Goal: Transaction & Acquisition: Purchase product/service

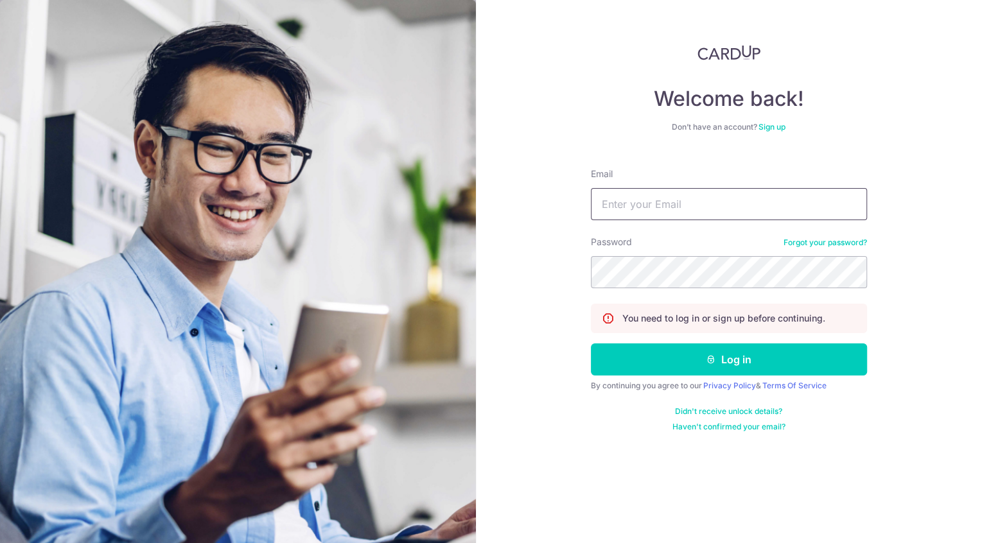
click at [665, 207] on input "Email" at bounding box center [729, 204] width 276 height 32
type input "[EMAIL_ADDRESS][DOMAIN_NAME]"
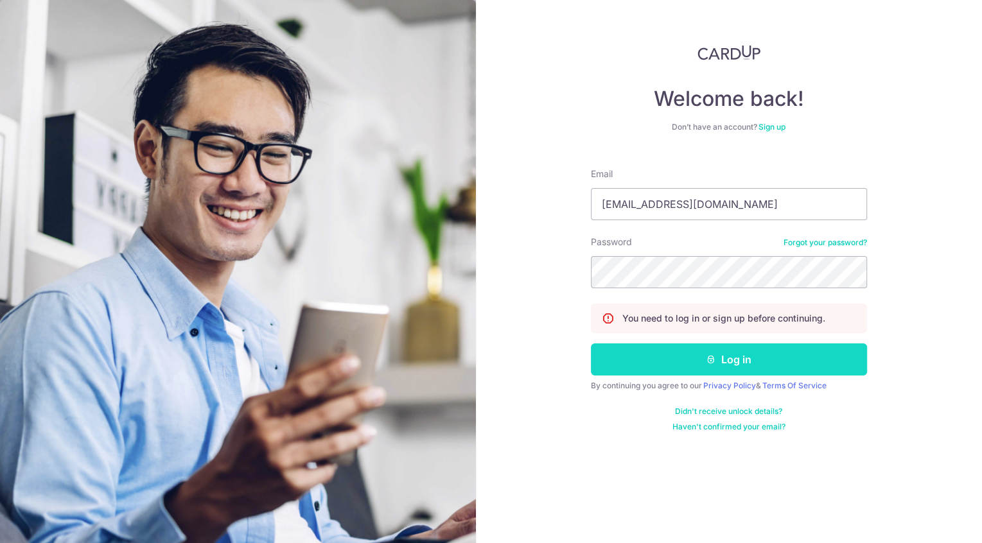
click at [666, 366] on button "Log in" at bounding box center [729, 360] width 276 height 32
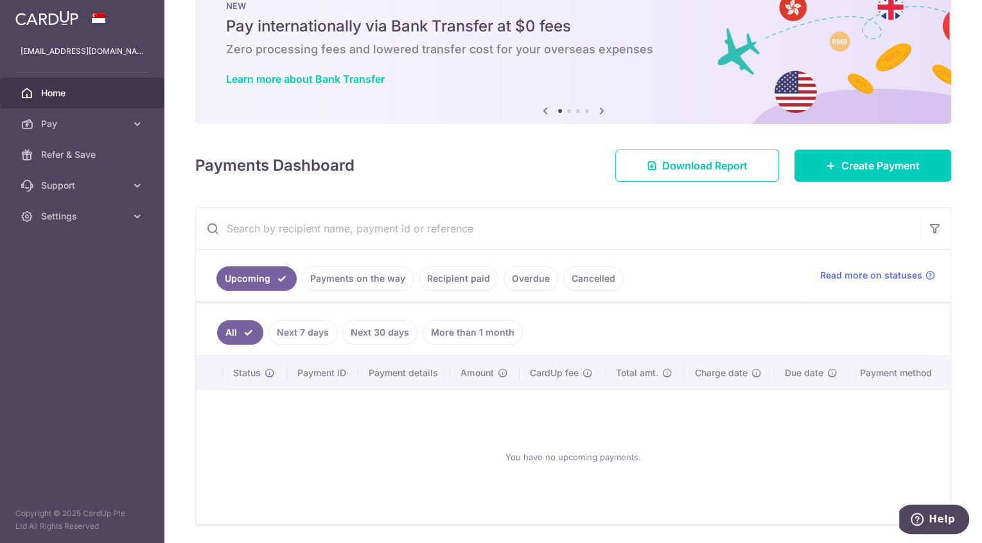
scroll to position [79, 0]
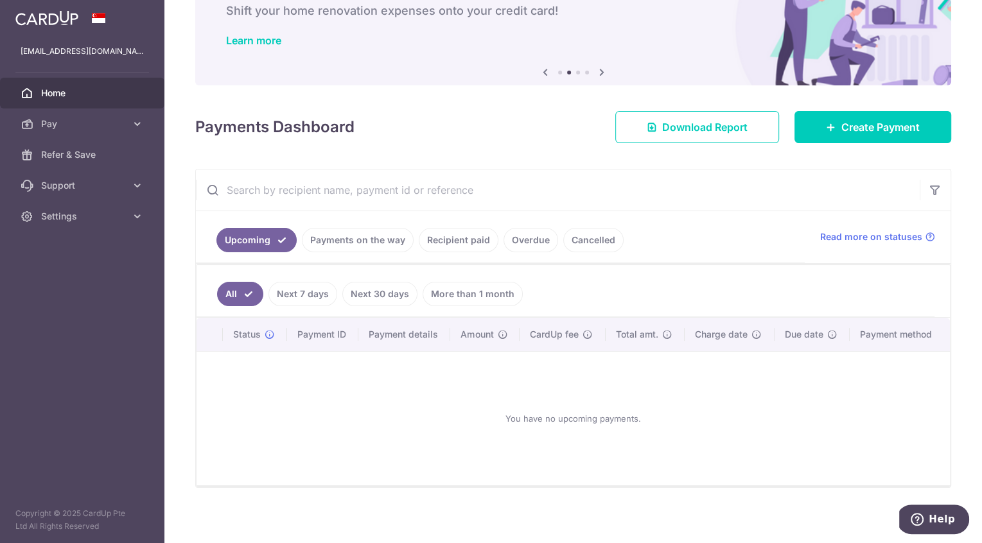
click at [322, 429] on div "You have no upcoming payments." at bounding box center [573, 418] width 723 height 113
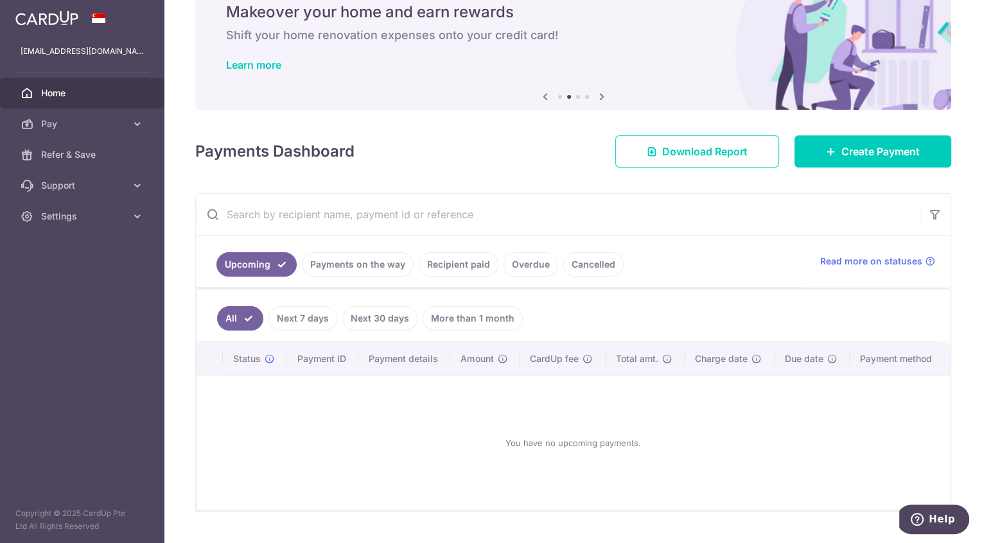
click at [527, 260] on link "Overdue" at bounding box center [531, 264] width 55 height 24
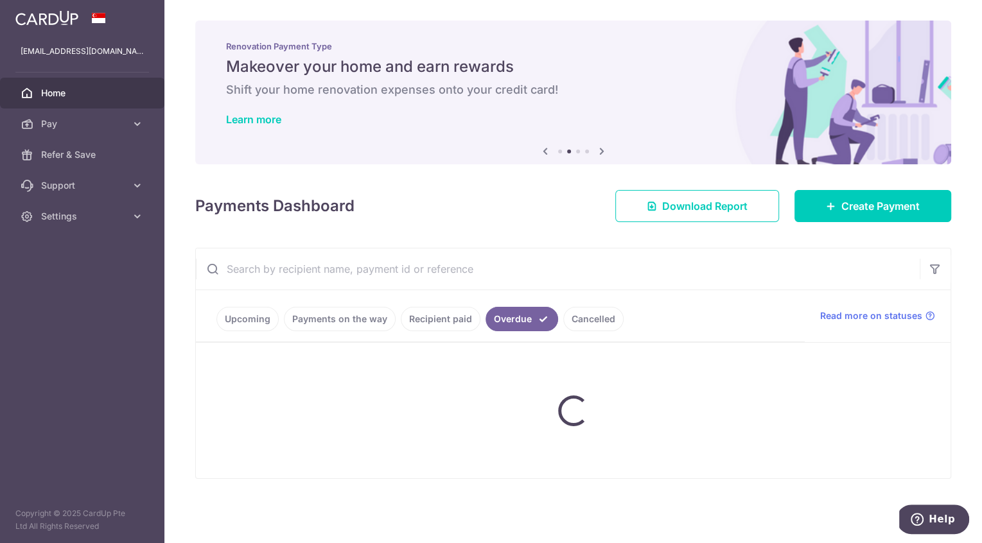
scroll to position [0, 0]
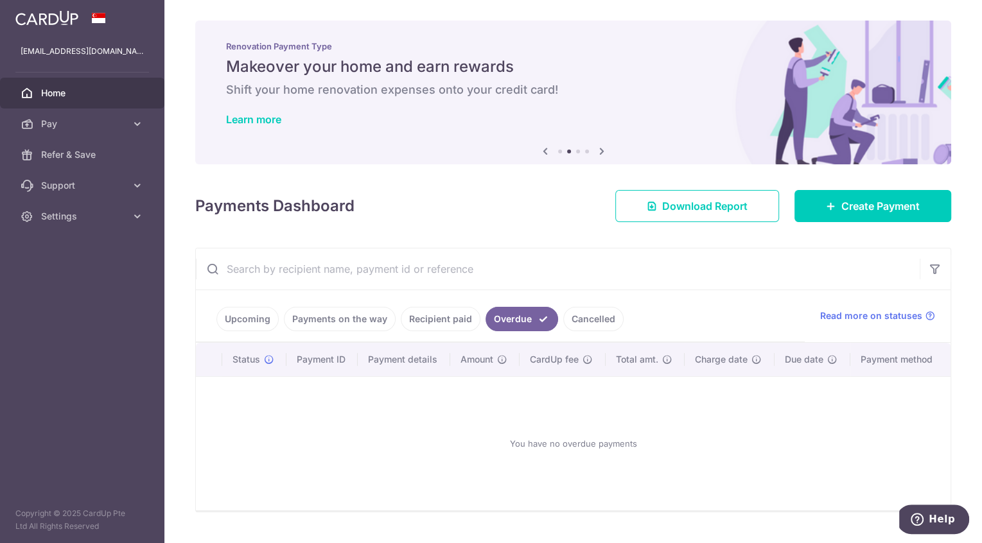
click at [450, 323] on link "Recipient paid" at bounding box center [441, 319] width 80 height 24
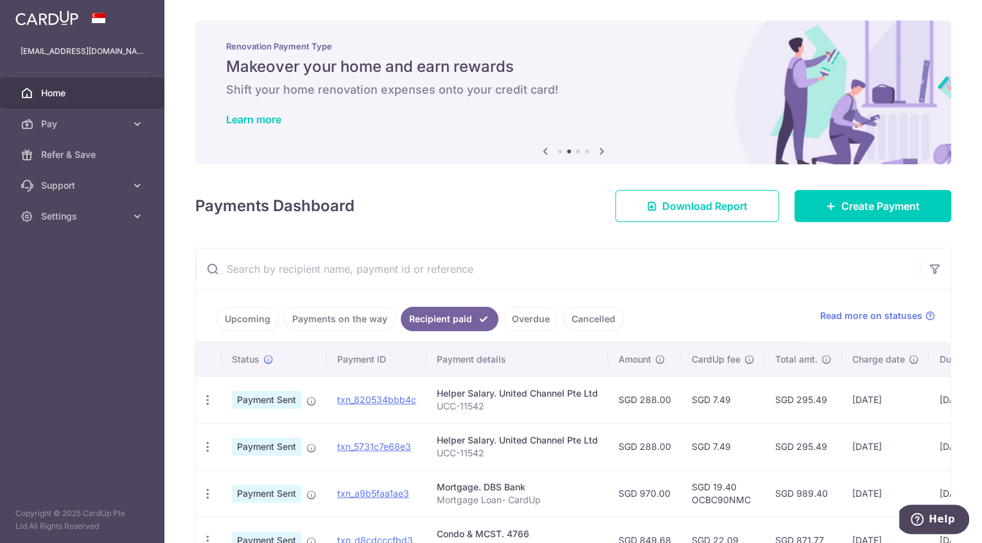
scroll to position [134, 0]
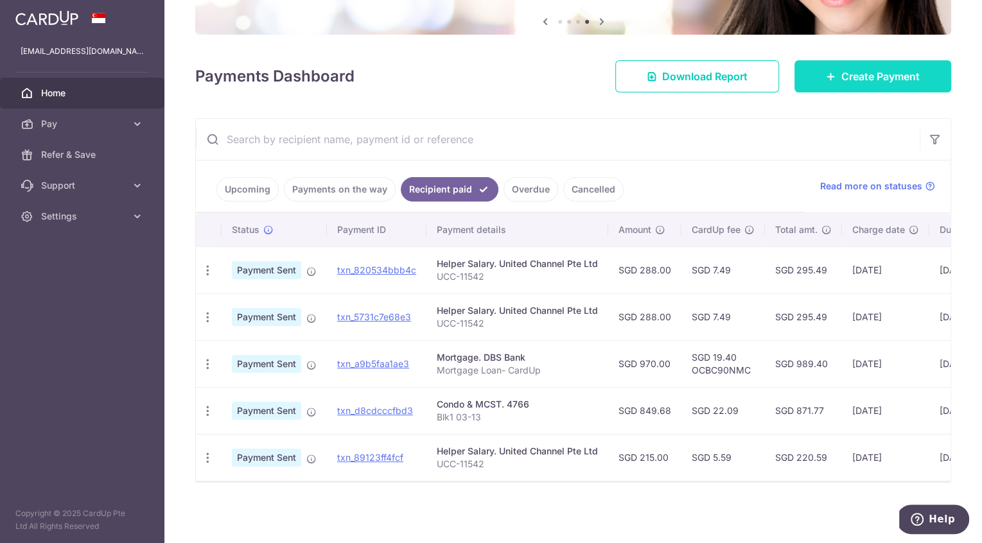
click at [841, 70] on span "Create Payment" at bounding box center [880, 76] width 78 height 15
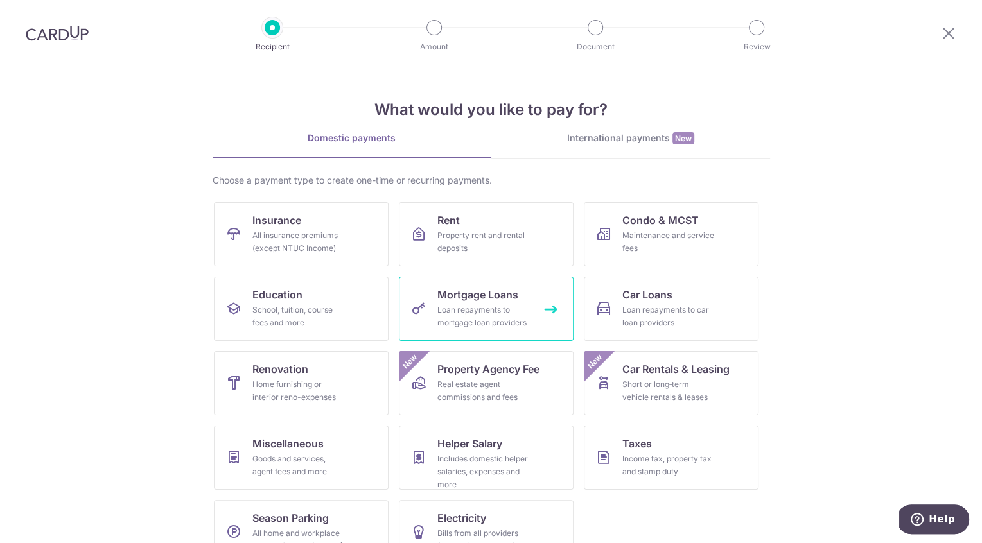
scroll to position [31, 0]
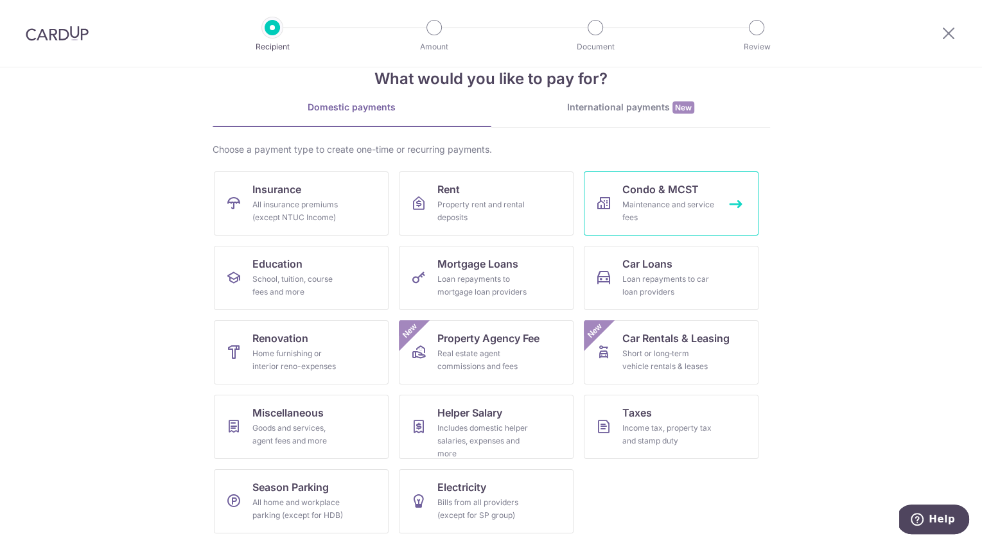
click at [684, 213] on div "Maintenance and service fees" at bounding box center [668, 211] width 92 height 26
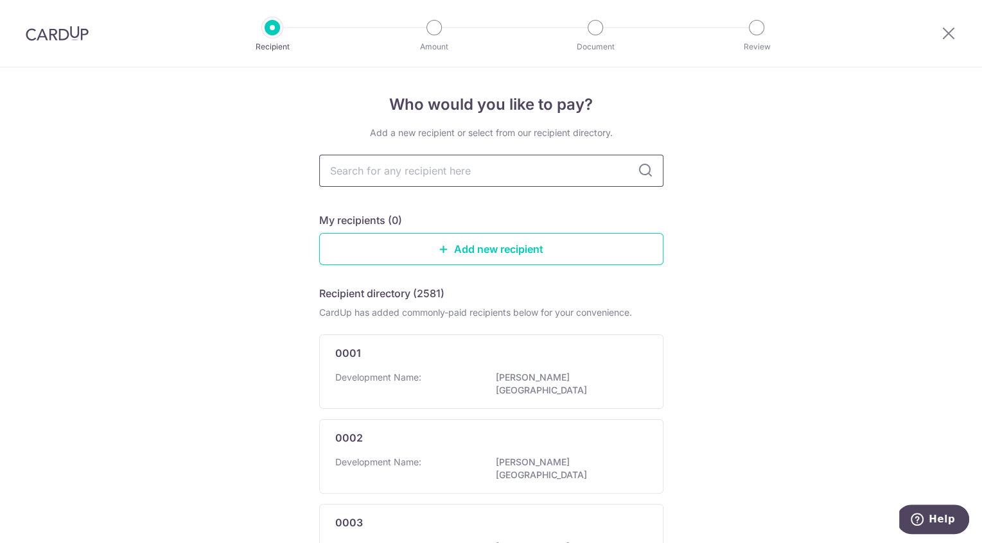
click at [490, 181] on input "text" at bounding box center [491, 171] width 344 height 32
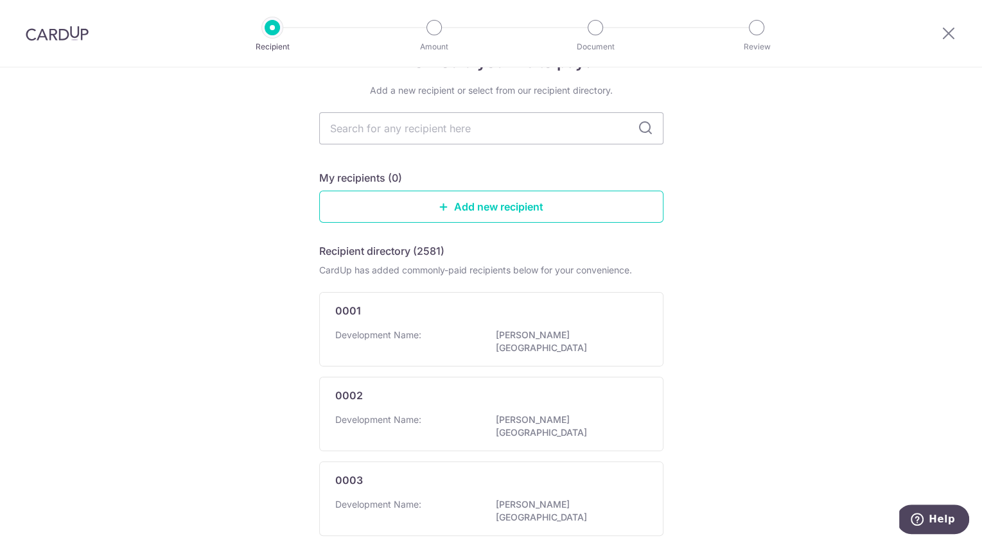
scroll to position [10, 0]
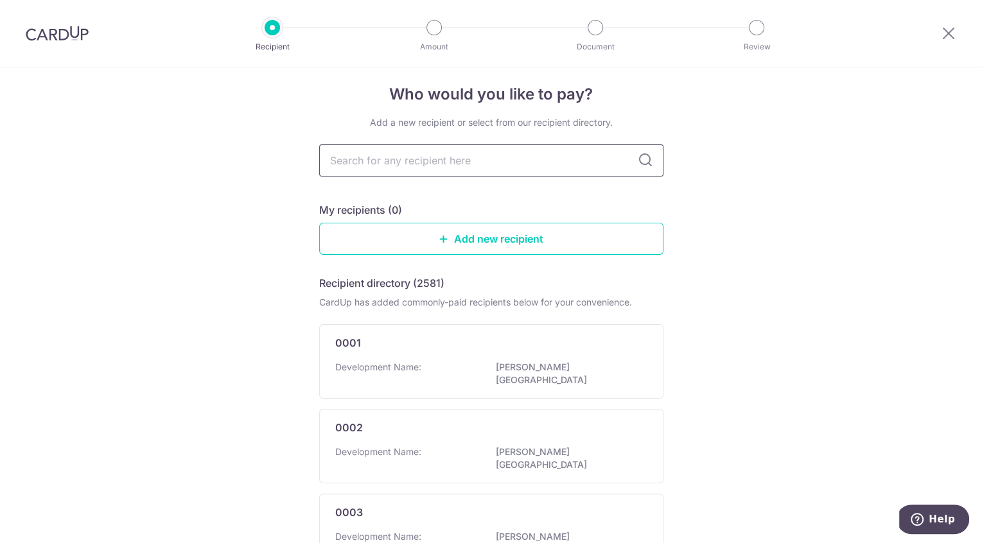
click at [425, 154] on input "text" at bounding box center [491, 161] width 344 height 32
type input "mcst 4766"
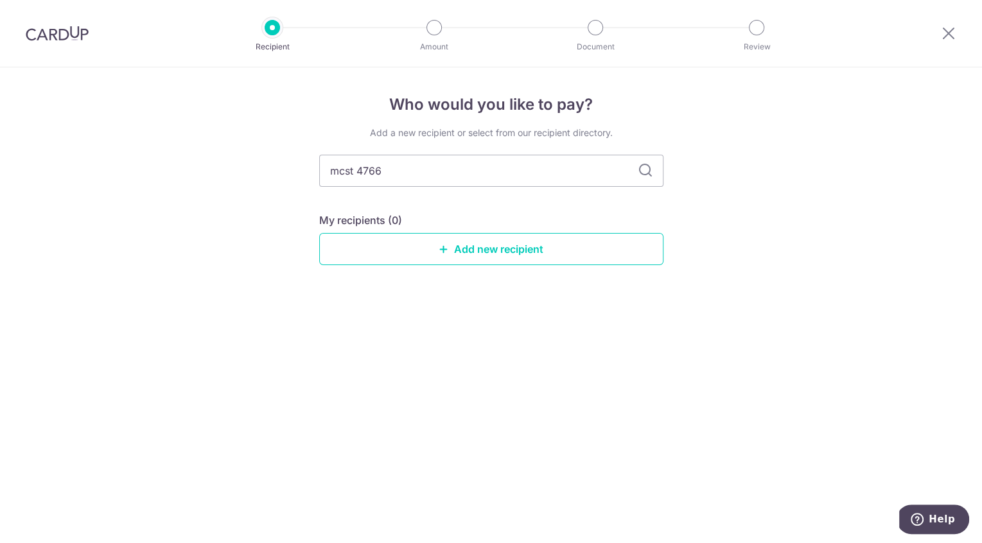
scroll to position [0, 0]
click at [642, 165] on icon at bounding box center [645, 170] width 15 height 15
drag, startPoint x: 470, startPoint y: 175, endPoint x: 300, endPoint y: 174, distance: 170.2
click at [300, 174] on div "Who would you like to pay? Add a new recipient or select from our recipient dir…" at bounding box center [491, 305] width 982 height 476
click at [463, 247] on link "Add new recipient" at bounding box center [491, 249] width 344 height 32
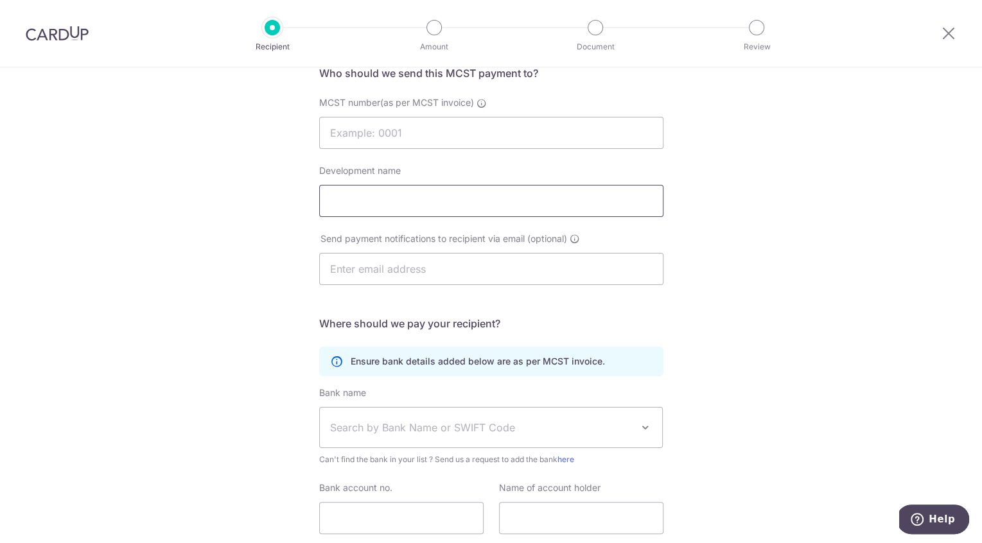
scroll to position [23, 0]
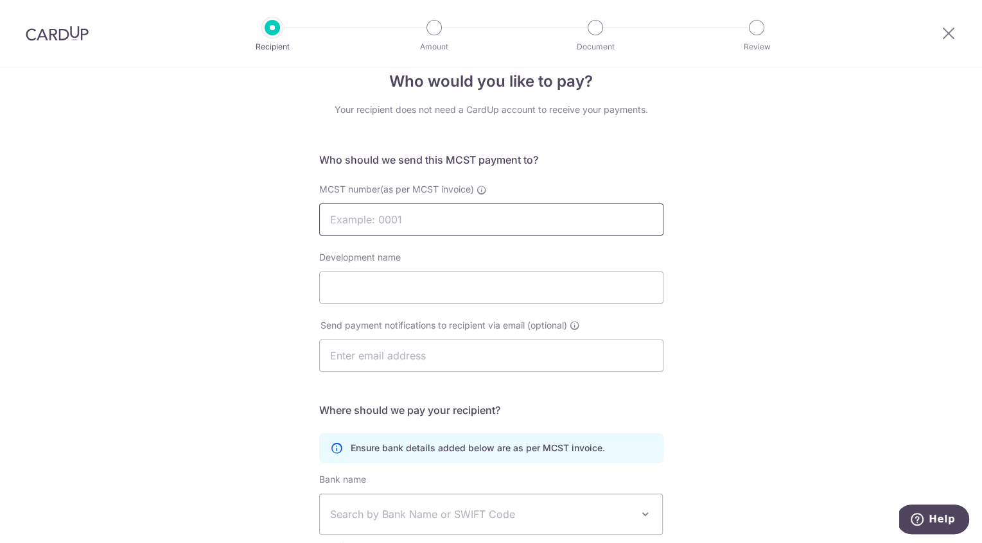
click at [394, 211] on input "MCST number(as per MCST invoice)" at bounding box center [491, 220] width 344 height 32
type input "4766"
click at [396, 288] on input "Development name" at bounding box center [491, 288] width 344 height 32
type input "[GEOGRAPHIC_DATA]"
click at [436, 352] on input "text" at bounding box center [491, 356] width 344 height 32
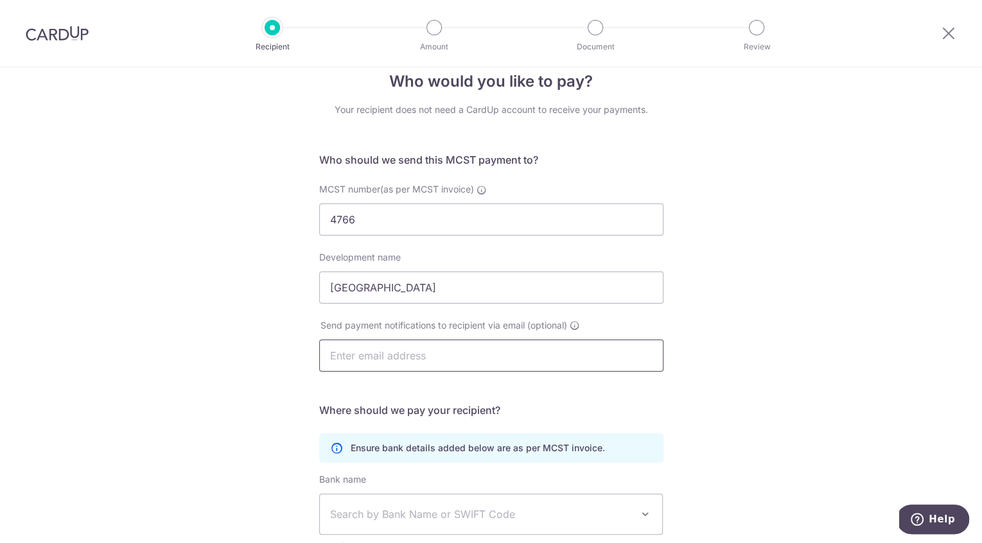
type input "joannekorhy@gmail.com"
type input "Joanne Kor Huiying"
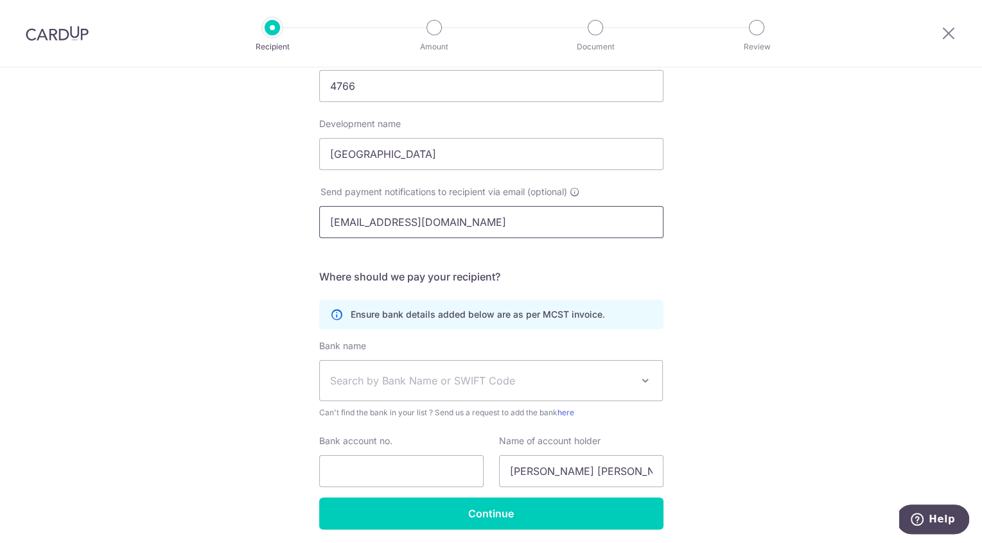
scroll to position [202, 0]
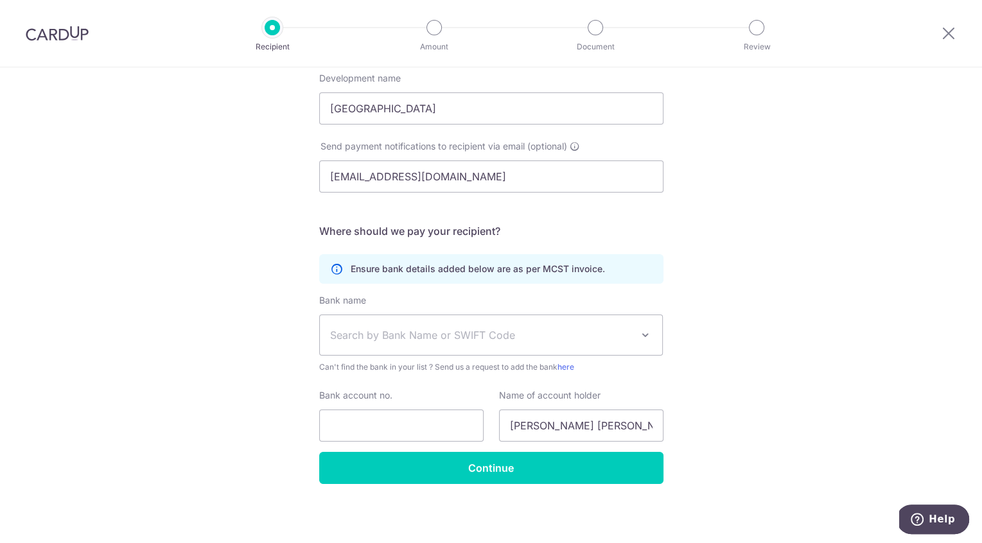
click at [496, 326] on span "Search by Bank Name or SWIFT Code" at bounding box center [491, 335] width 343 height 40
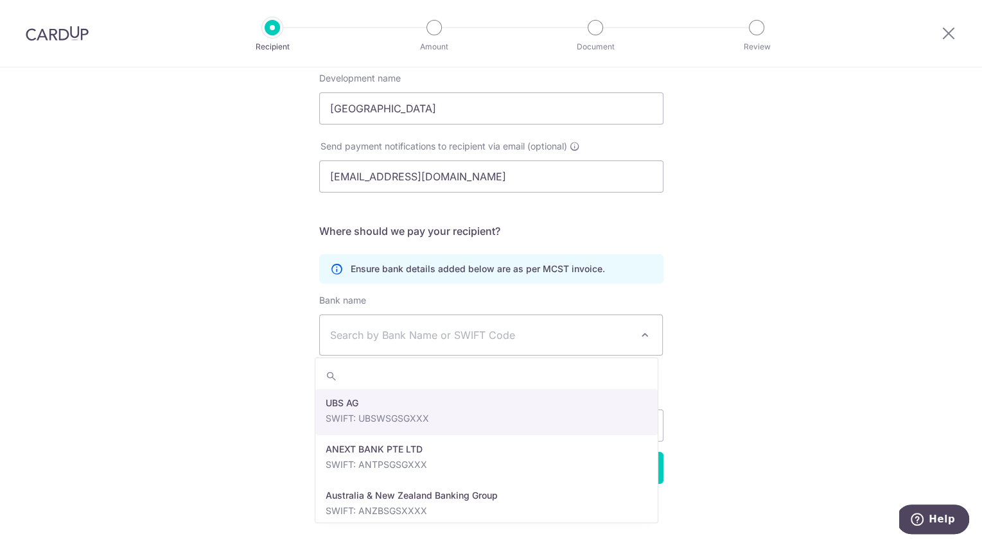
click at [136, 224] on div "Who would you like to pay? Your recipient does not need a CardUp account to rec…" at bounding box center [491, 205] width 982 height 680
click at [487, 341] on span "Search by Bank Name or SWIFT Code" at bounding box center [481, 335] width 302 height 15
type input "db"
select select "6"
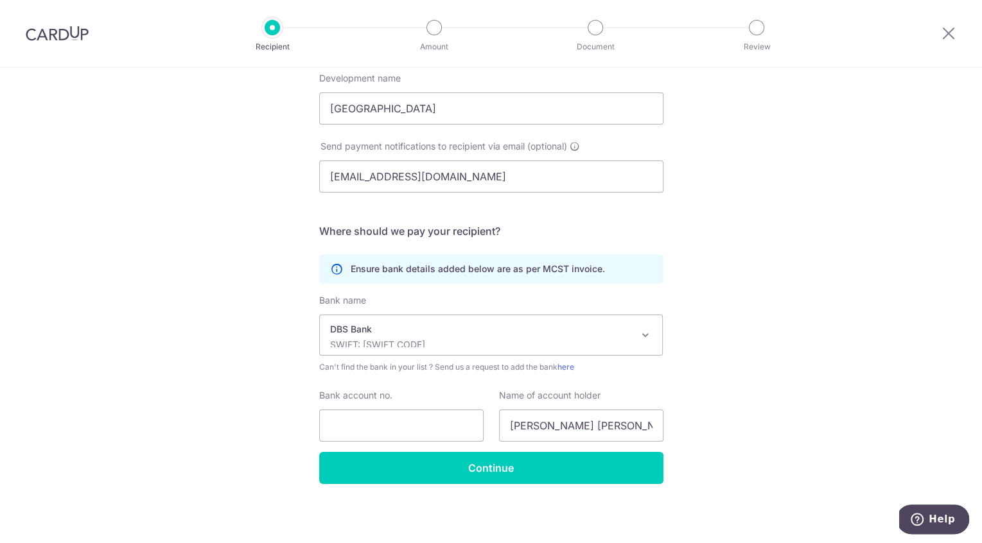
click at [708, 412] on div "Who would you like to pay? Your recipient does not need a CardUp account to rec…" at bounding box center [491, 205] width 982 height 680
click at [451, 431] on input "Bank account no." at bounding box center [401, 426] width 164 height 32
click at [622, 426] on input "Joanne Kor Huiying" at bounding box center [581, 426] width 164 height 32
click at [773, 445] on div "Who would you like to pay? Your recipient does not need a CardUp account to rec…" at bounding box center [491, 205] width 982 height 680
click at [425, 426] on input "Bank account no." at bounding box center [401, 426] width 164 height 32
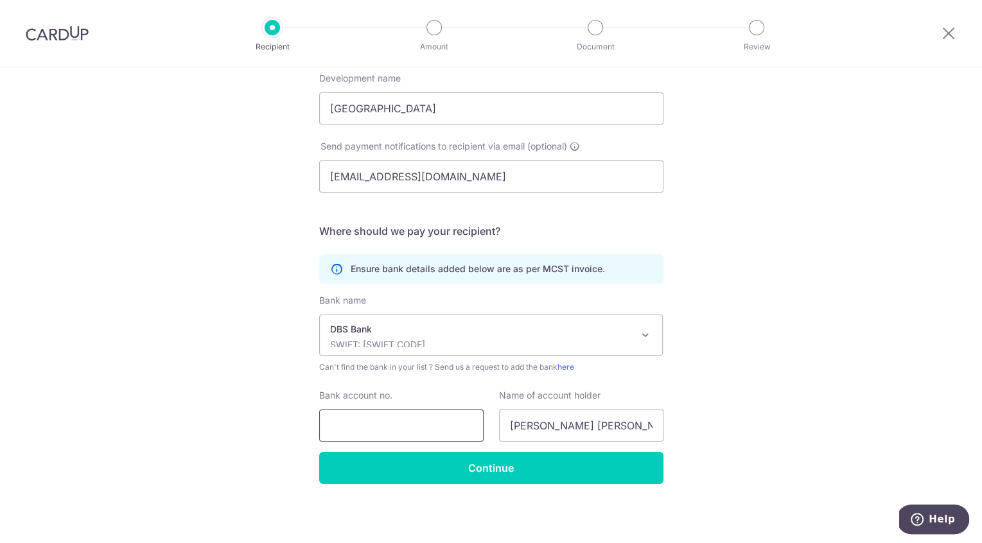
click at [379, 420] on input "Bank account no." at bounding box center [401, 426] width 164 height 32
type input "0724975481"
click at [574, 428] on input "Joanne Kor Huiying" at bounding box center [581, 426] width 164 height 32
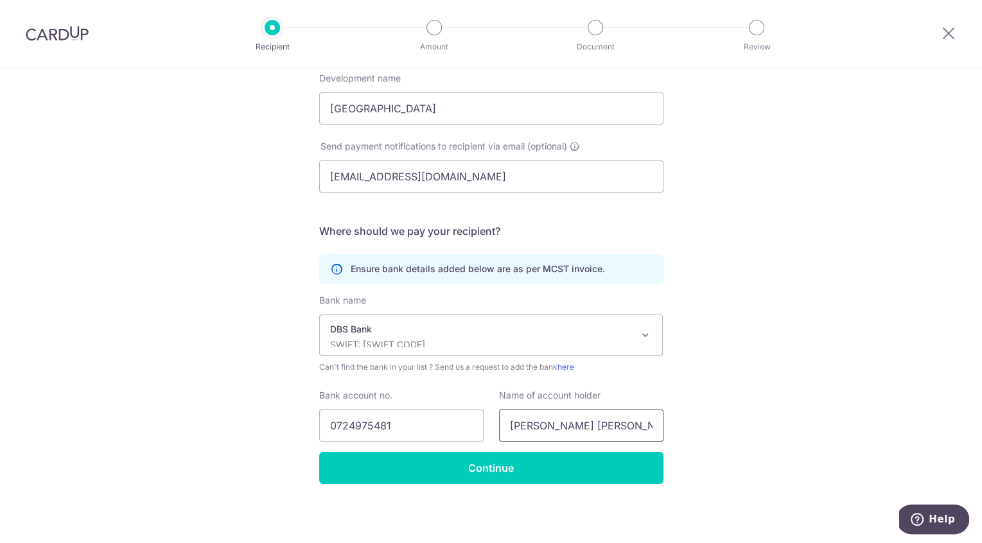
click at [574, 428] on input "Joanne Kor Huiying" at bounding box center [581, 426] width 164 height 32
click at [567, 414] on input "text" at bounding box center [581, 426] width 164 height 32
click at [249, 392] on div "Who would you like to pay? Your recipient does not need a CardUp account to rec…" at bounding box center [491, 205] width 982 height 680
click at [586, 418] on input "text" at bounding box center [581, 426] width 164 height 32
paste input "THE MCST PLAN NO 4766"
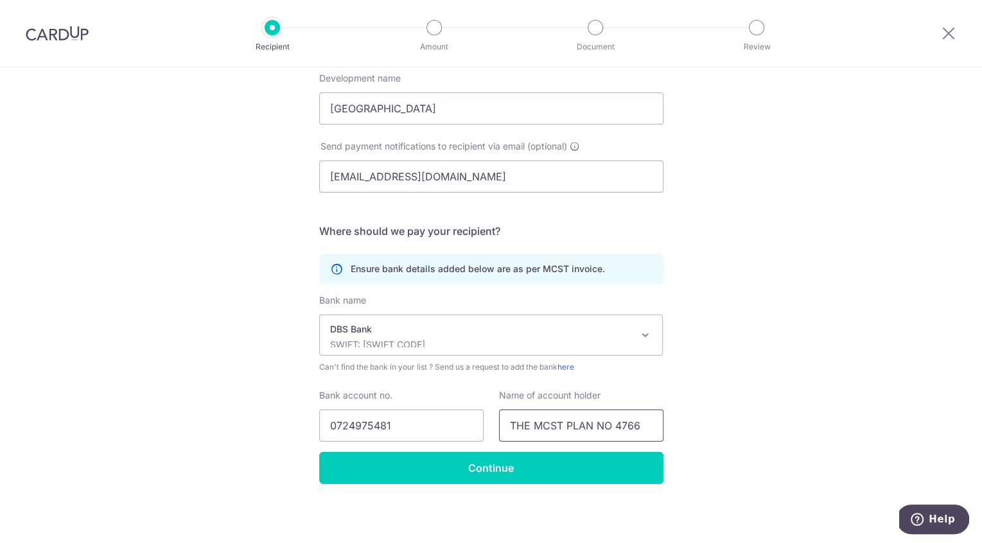
type input "THE MCST PLAN NO 4766"
click at [750, 418] on div "Who would you like to pay? Your recipient does not need a CardUp account to rec…" at bounding box center [491, 205] width 982 height 680
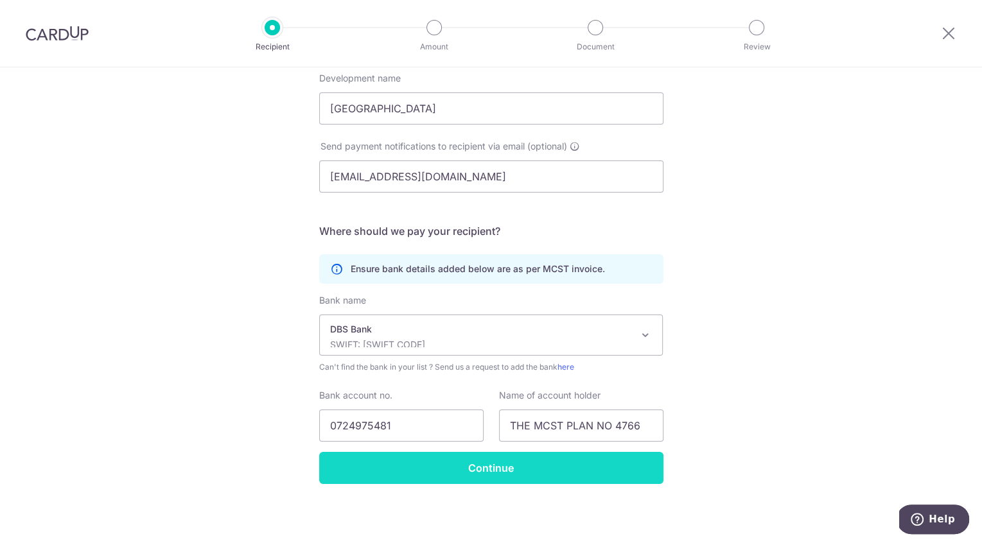
click at [562, 467] on input "Continue" at bounding box center [491, 468] width 344 height 32
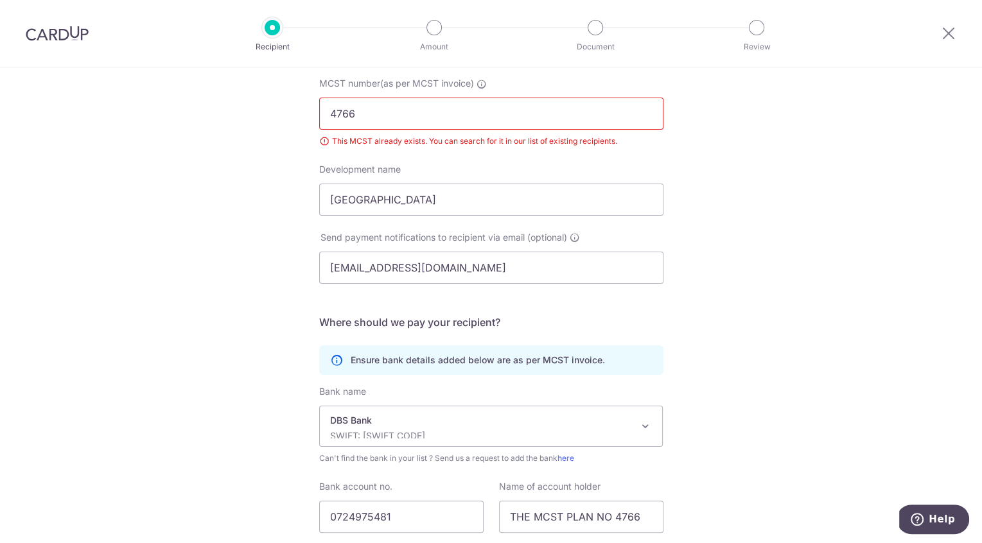
scroll to position [40, 0]
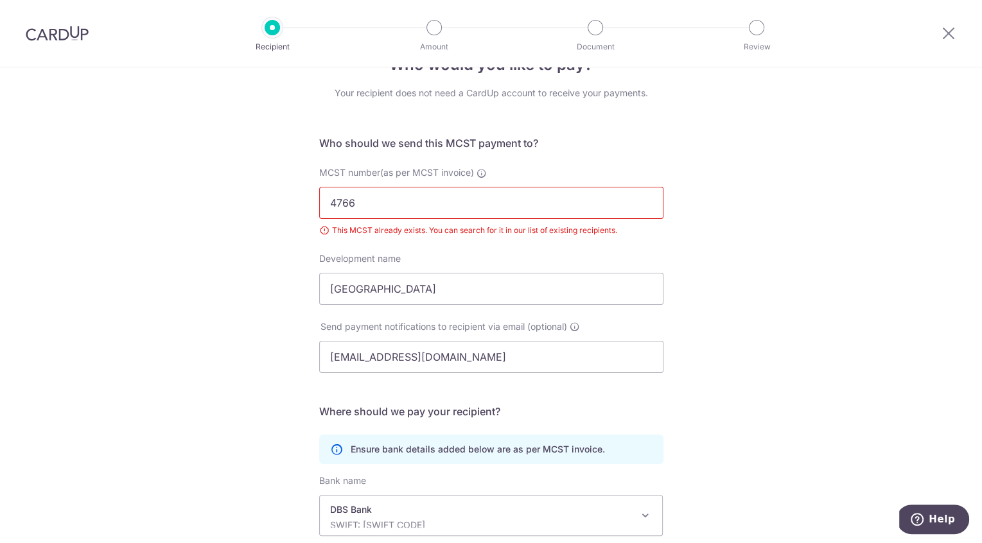
click at [389, 197] on input "4766" at bounding box center [491, 203] width 344 height 32
click at [464, 294] on input "Grandeur Park Residences" at bounding box center [491, 289] width 344 height 32
click at [721, 356] on div "Who would you like to pay? Your recipient does not need a CardUp account to rec…" at bounding box center [491, 377] width 982 height 698
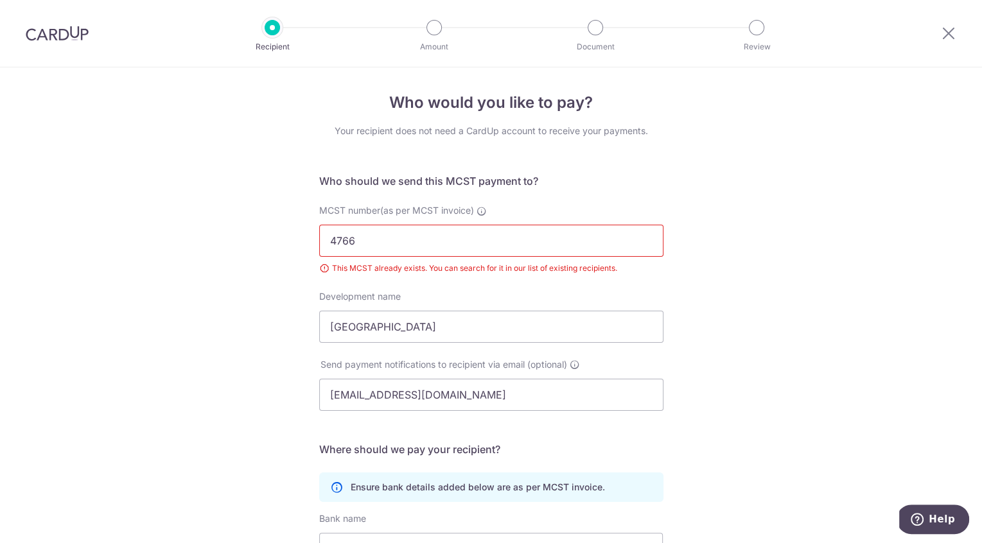
scroll to position [0, 0]
drag, startPoint x: 414, startPoint y: 253, endPoint x: 455, endPoint y: 238, distance: 43.1
click at [278, 238] on div "Who would you like to pay? Your recipient does not need a CardUp account to rec…" at bounding box center [491, 416] width 982 height 698
drag, startPoint x: 270, startPoint y: 28, endPoint x: 202, endPoint y: 1, distance: 73.2
click at [270, 27] on div at bounding box center [272, 27] width 15 height 15
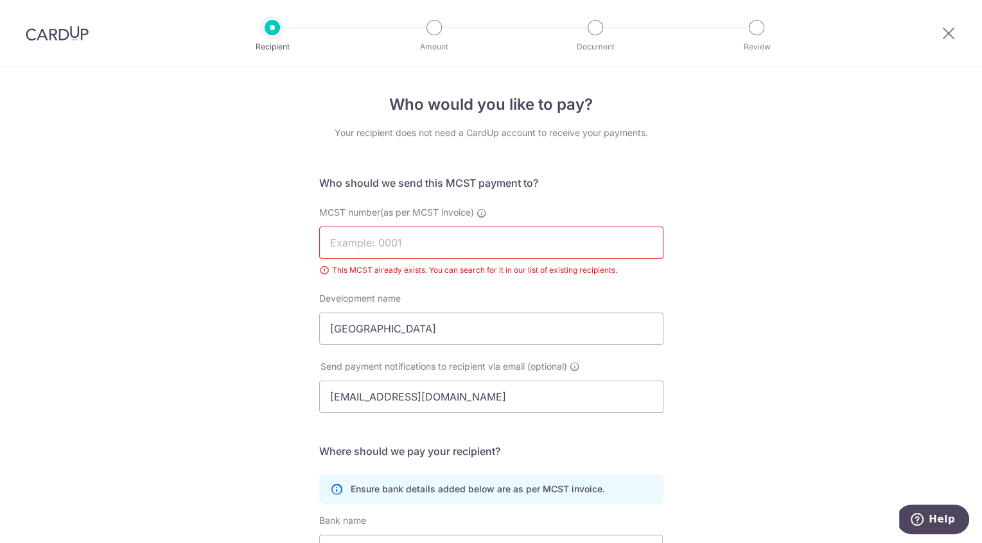
click at [64, 28] on img at bounding box center [57, 33] width 63 height 15
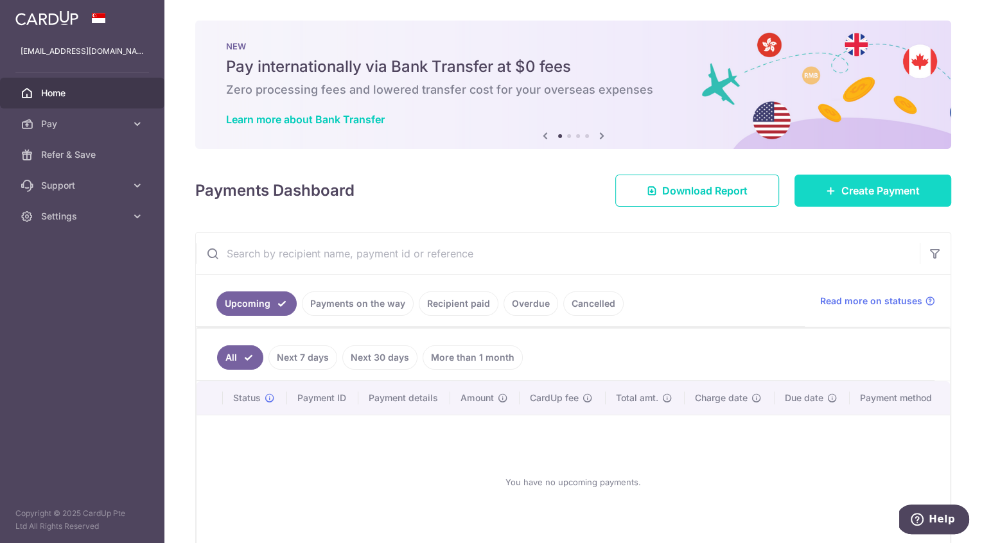
click at [850, 195] on span "Create Payment" at bounding box center [880, 190] width 78 height 15
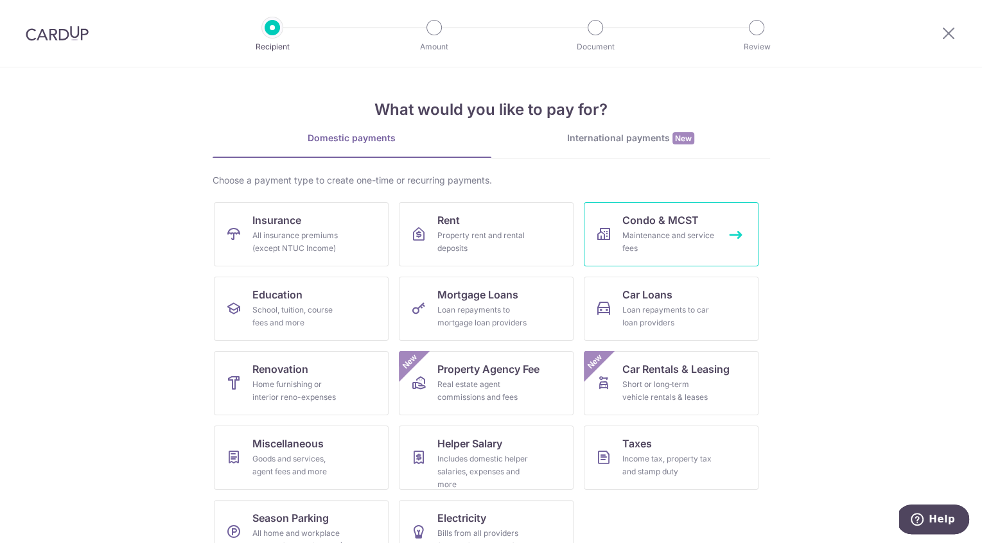
click at [682, 246] on div "Maintenance and service fees" at bounding box center [668, 242] width 92 height 26
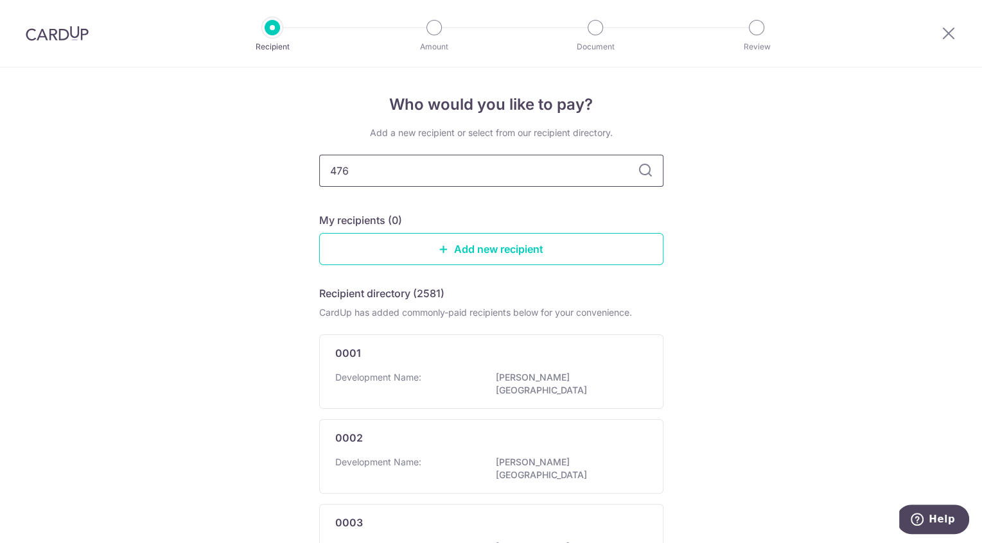
type input "4766"
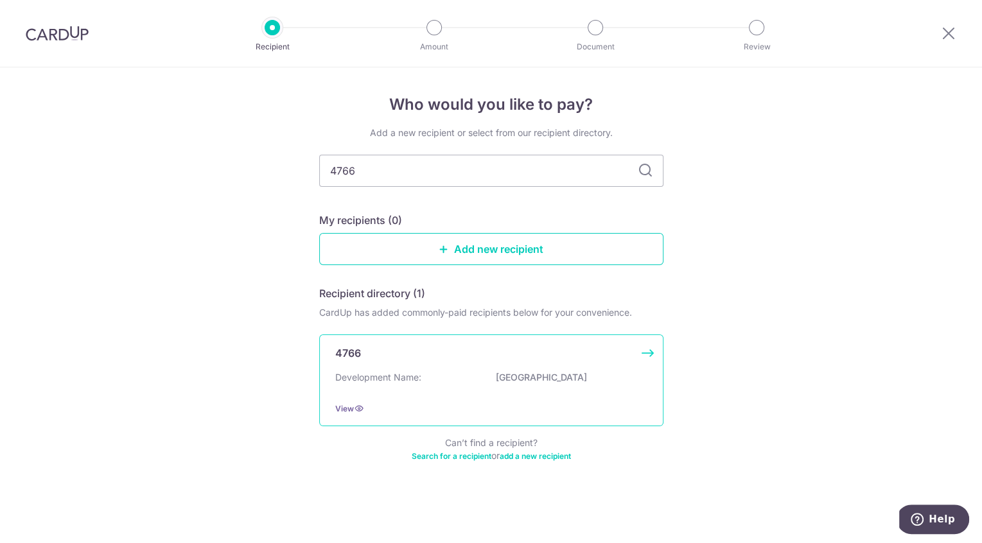
click at [528, 369] on div "4766 Development Name: Grandeur Park Residences View" at bounding box center [491, 381] width 344 height 92
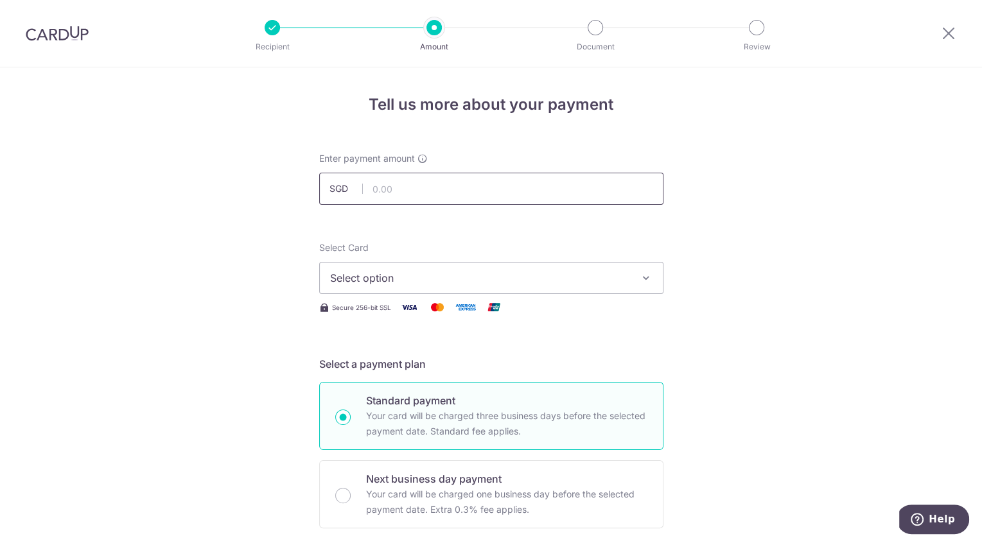
click at [445, 184] on input "text" at bounding box center [491, 189] width 344 height 32
click at [462, 187] on input "text" at bounding box center [491, 189] width 344 height 32
type input "849.68"
click at [485, 281] on span "Select option" at bounding box center [479, 277] width 299 height 15
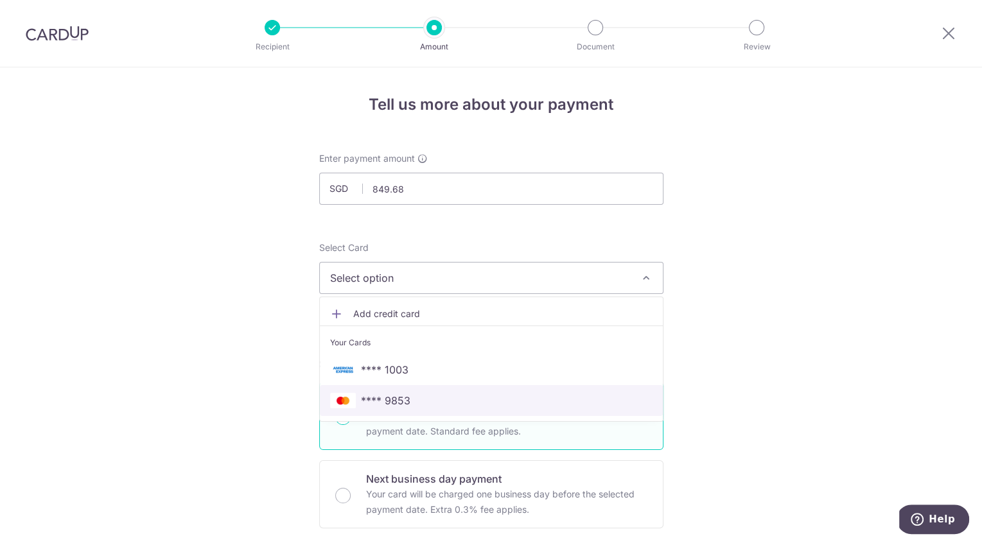
click at [468, 403] on span "**** 9853" at bounding box center [491, 400] width 322 height 15
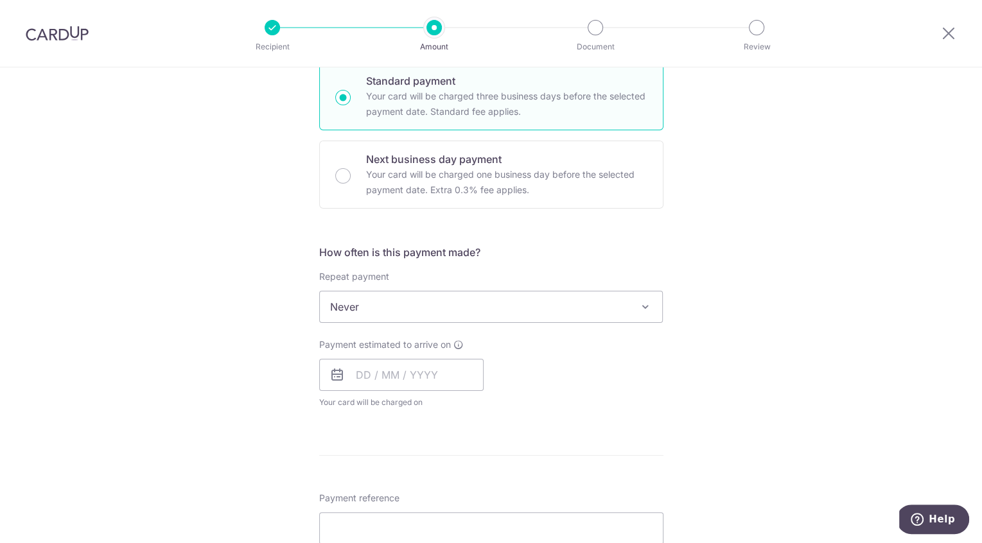
scroll to position [328, 0]
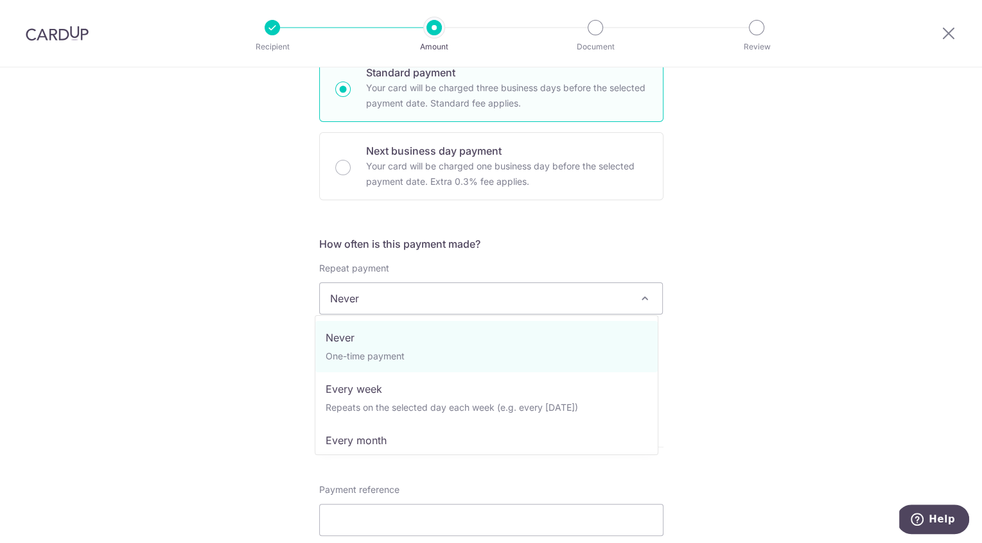
click at [500, 302] on span "Never" at bounding box center [491, 298] width 343 height 31
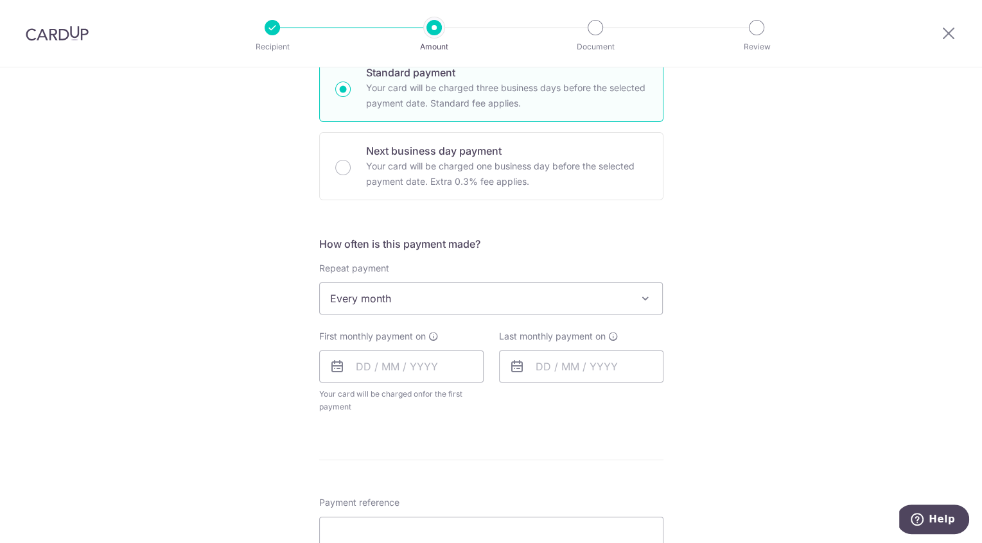
scroll to position [331, 0]
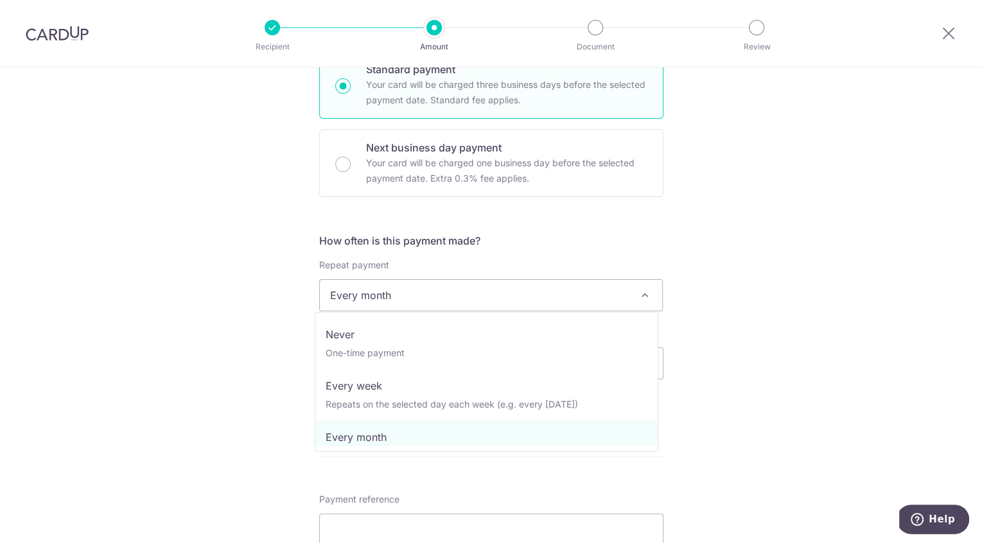
click at [559, 302] on span "Every month" at bounding box center [491, 295] width 343 height 31
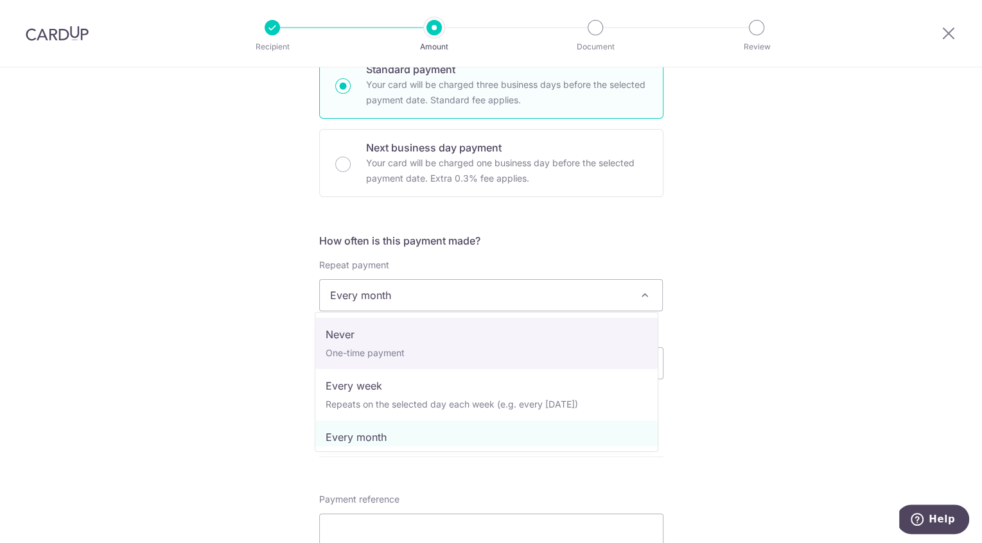
select select "1"
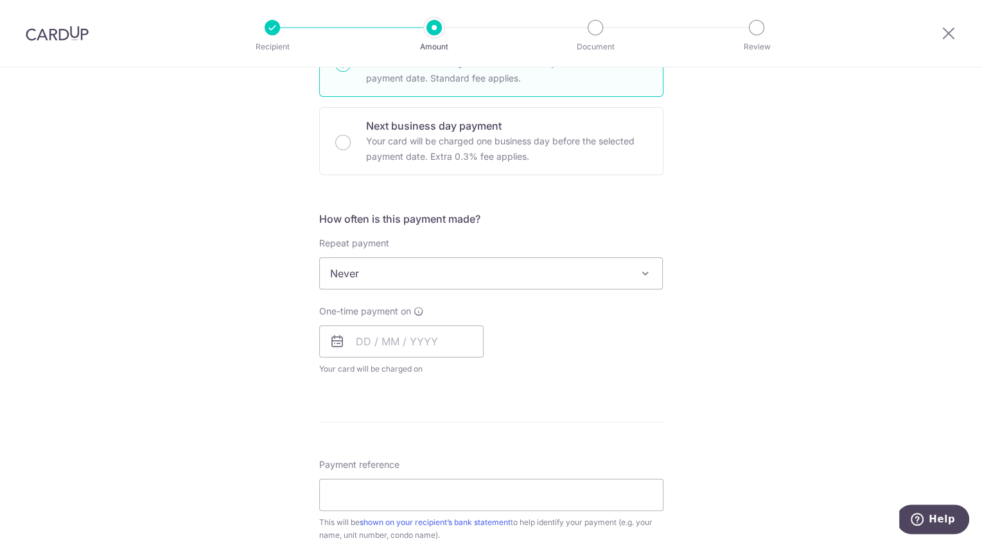
scroll to position [452, 0]
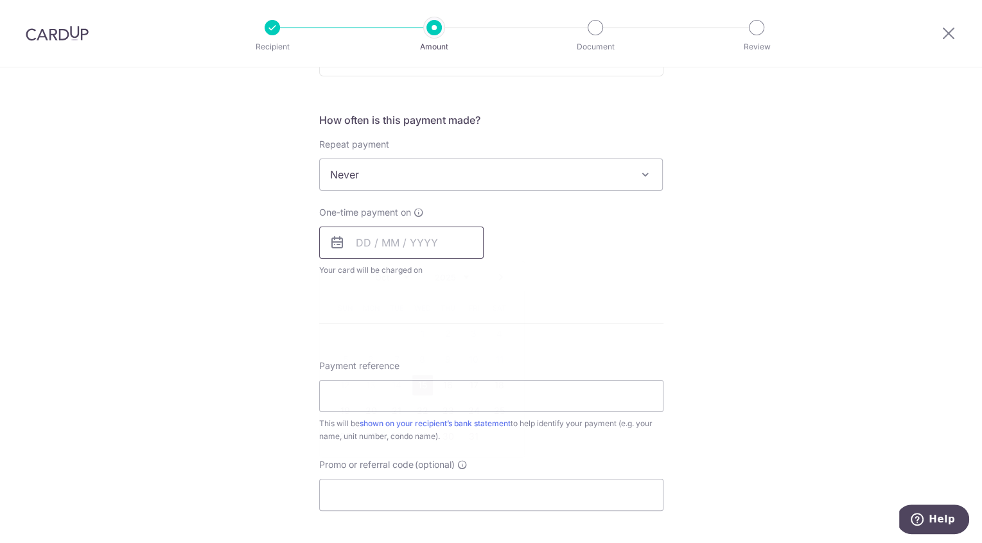
click at [357, 247] on input "text" at bounding box center [401, 243] width 164 height 32
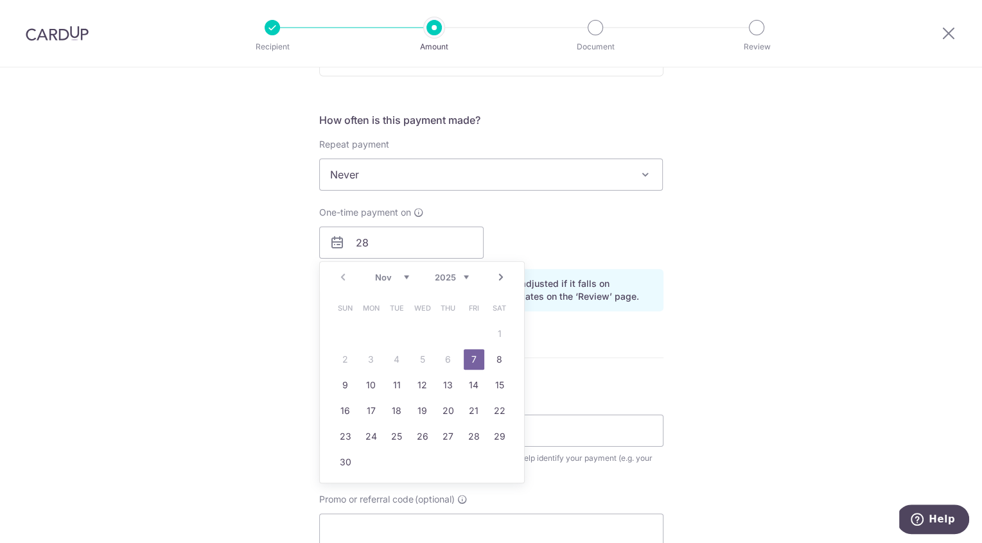
click at [552, 384] on form "Enter payment amount SGD 849.68 849.68 Select Card **** 9853 Add credit card Yo…" at bounding box center [491, 226] width 344 height 1052
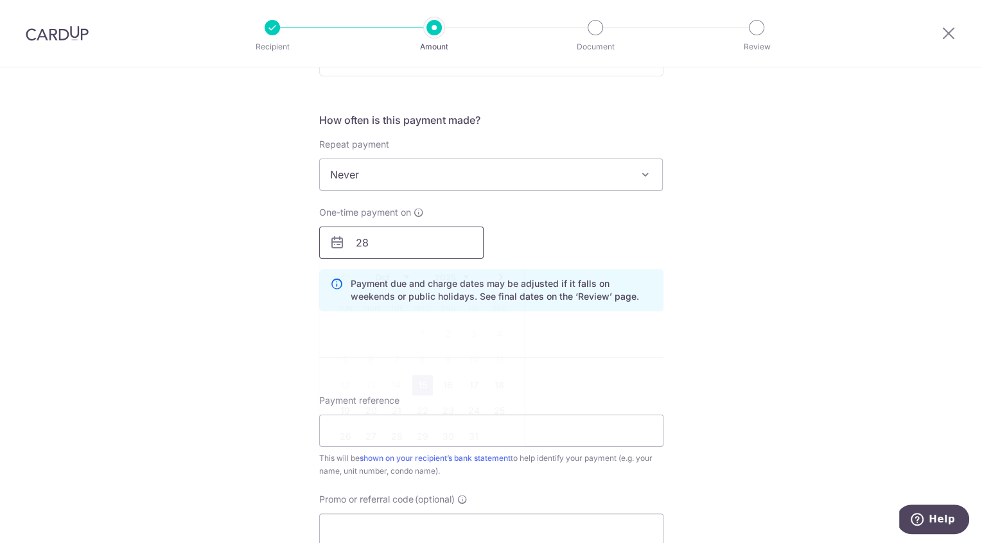
click at [405, 243] on input "28" at bounding box center [401, 243] width 164 height 32
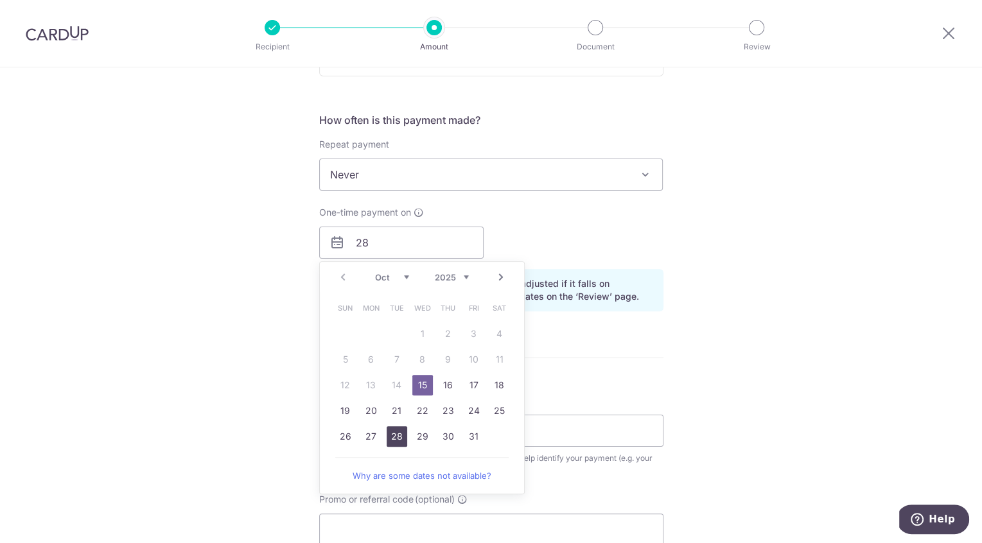
click at [390, 428] on link "28" at bounding box center [397, 437] width 21 height 21
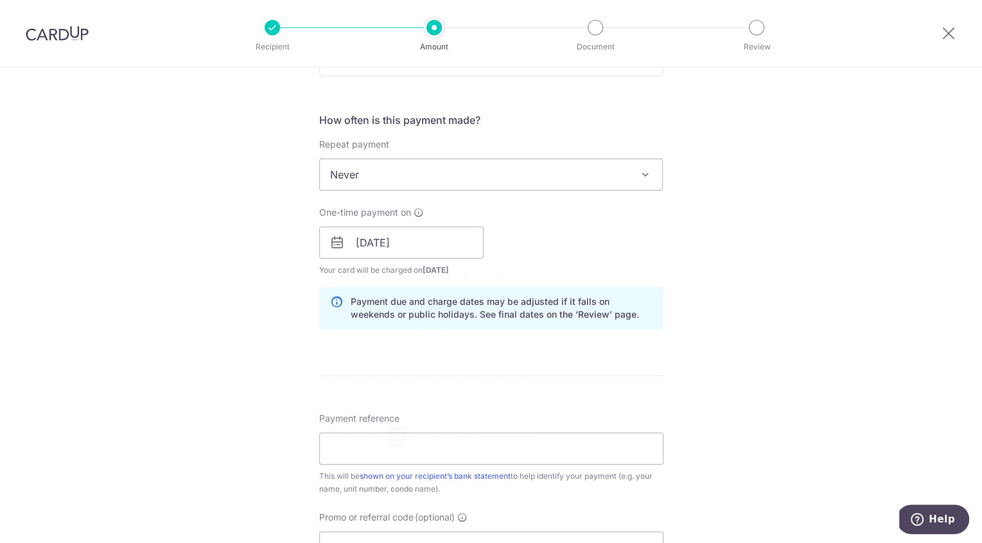
click at [390, 428] on form "Enter payment amount SGD 849.68 849.68 Select Card **** 9853 Add credit card Yo…" at bounding box center [491, 234] width 344 height 1069
click at [538, 349] on form "Enter payment amount SGD 849.68 849.68 Select Card **** 9853 Add credit card Yo…" at bounding box center [491, 234] width 344 height 1069
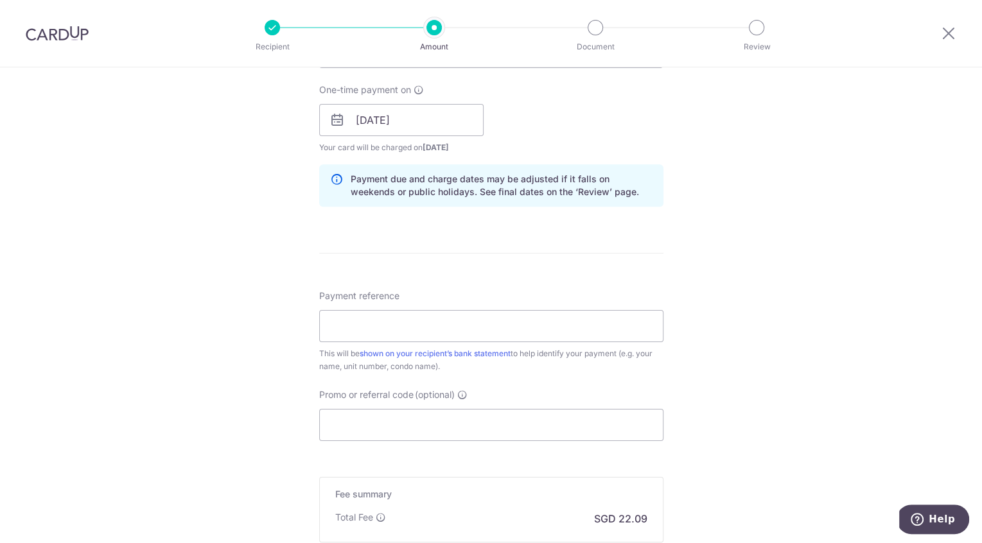
scroll to position [577, 0]
click at [418, 124] on input "28/10/2025" at bounding box center [401, 117] width 164 height 32
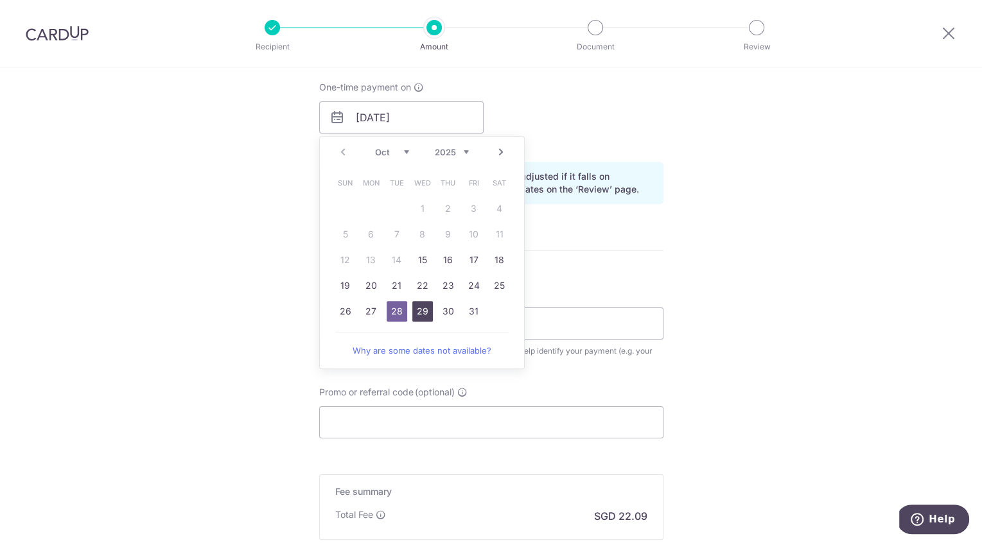
click at [422, 311] on link "29" at bounding box center [422, 311] width 21 height 21
type input "29/10/2025"
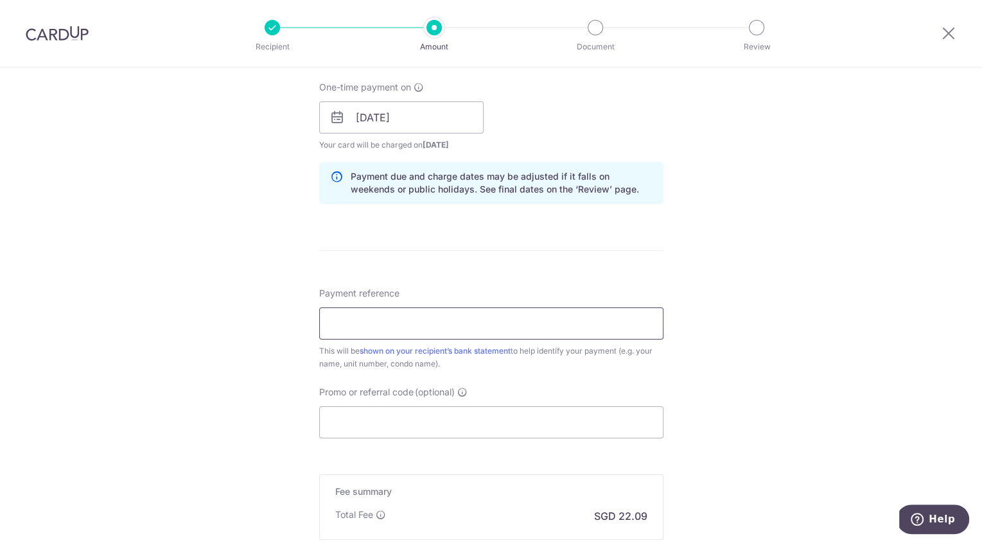
click at [515, 319] on input "Payment reference" at bounding box center [491, 324] width 344 height 32
type input "Blk1 03-13"
click at [799, 376] on div "Tell us more about your payment Enter payment amount SGD 849.68 849.68 Select C…" at bounding box center [491, 97] width 982 height 1215
click at [528, 416] on input "Promo or referral code (optional)" at bounding box center [491, 423] width 344 height 32
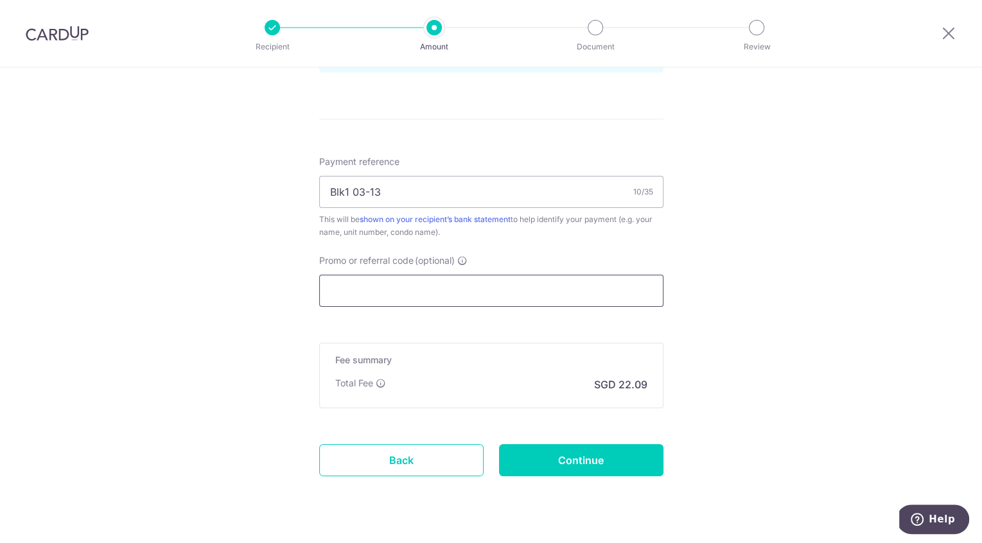
click at [401, 276] on input "Promo or referral code (optional)" at bounding box center [491, 291] width 344 height 32
paste input "OCBC90N155"
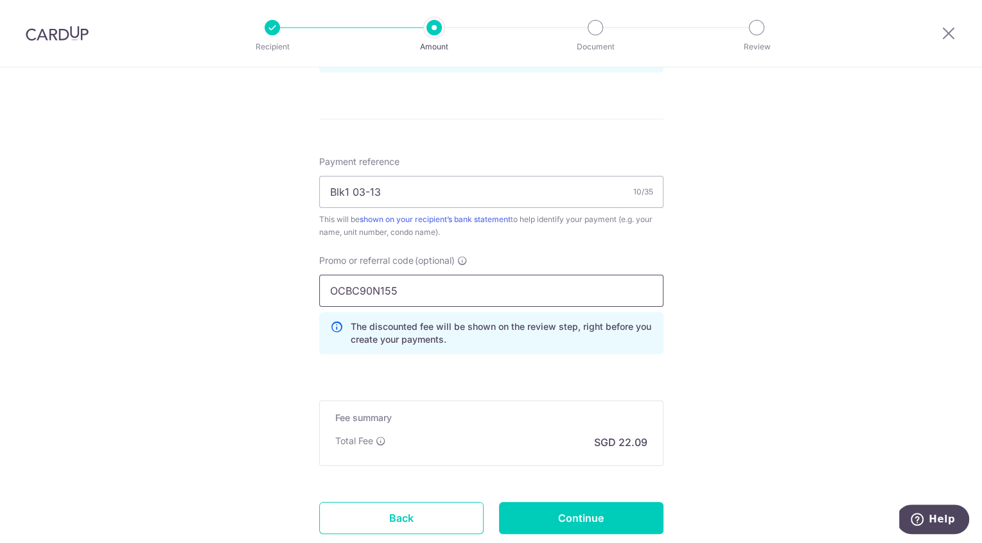
type input "OCBC90N155"
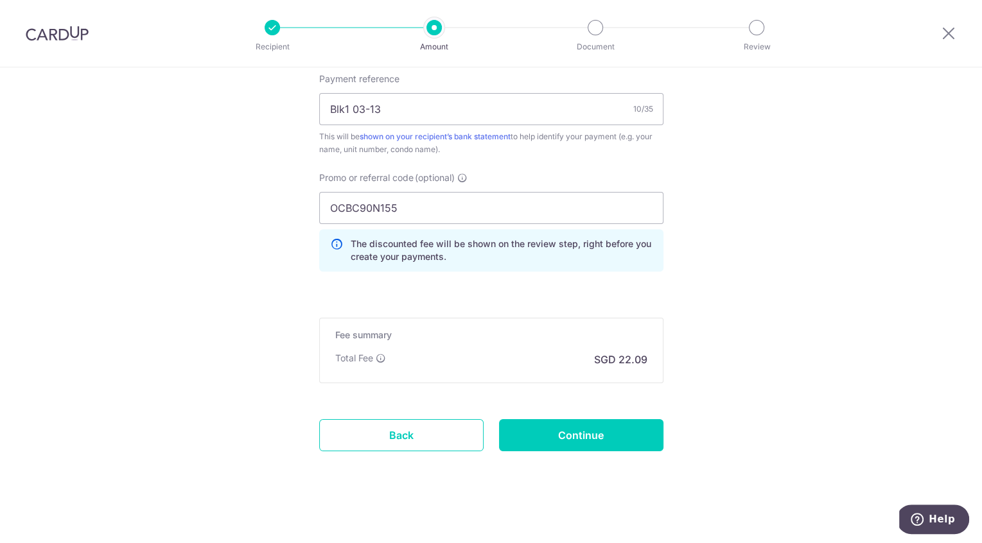
scroll to position [792, 0]
click at [599, 431] on input "Continue" at bounding box center [581, 435] width 164 height 32
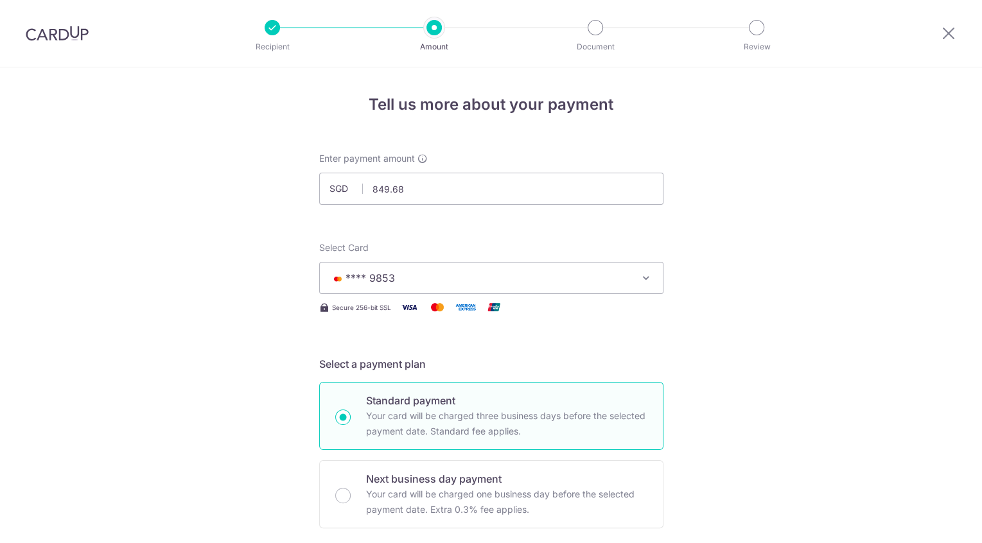
scroll to position [810, 0]
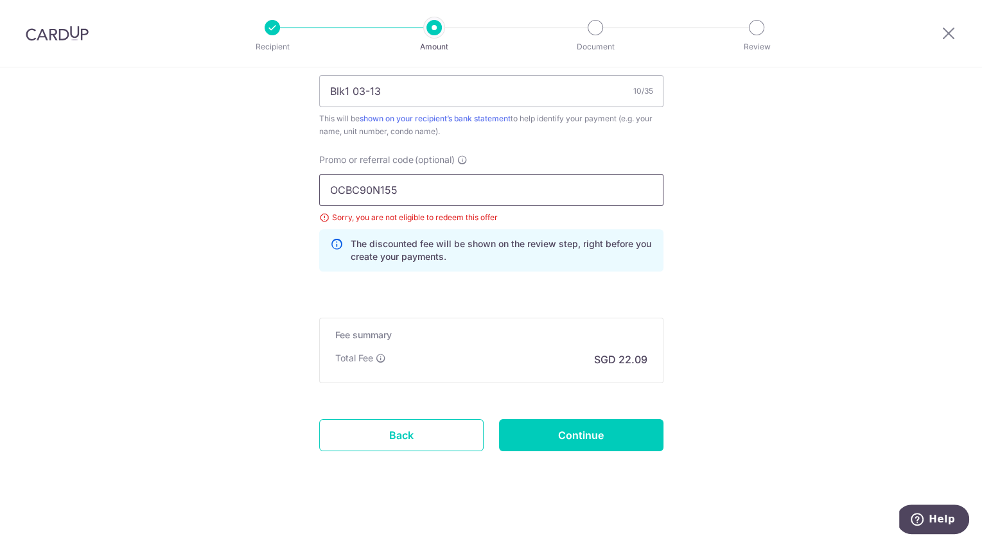
click at [424, 190] on input "OCBC90N155" at bounding box center [491, 190] width 344 height 32
paste input "MC"
type input "OCBC90NMC"
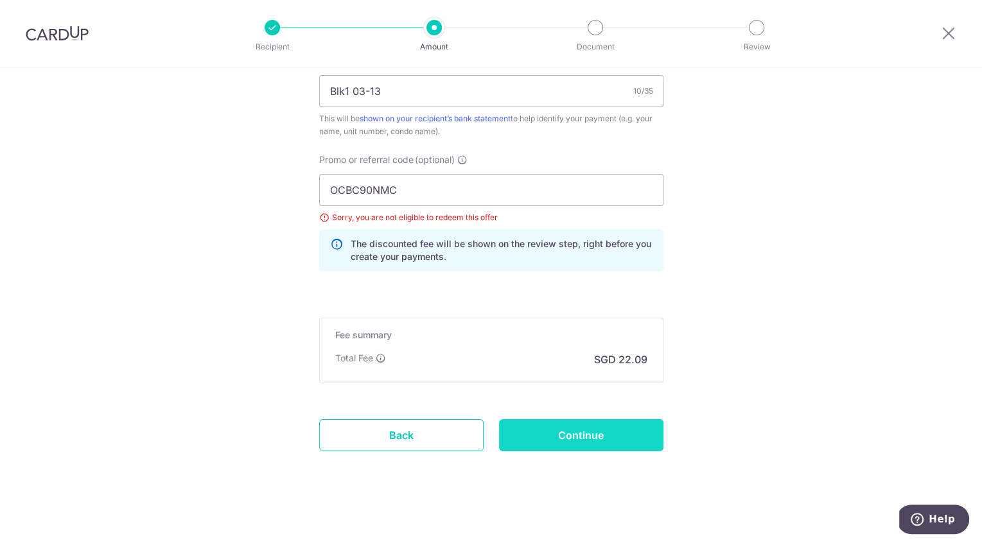
click at [575, 425] on input "Continue" at bounding box center [581, 435] width 164 height 32
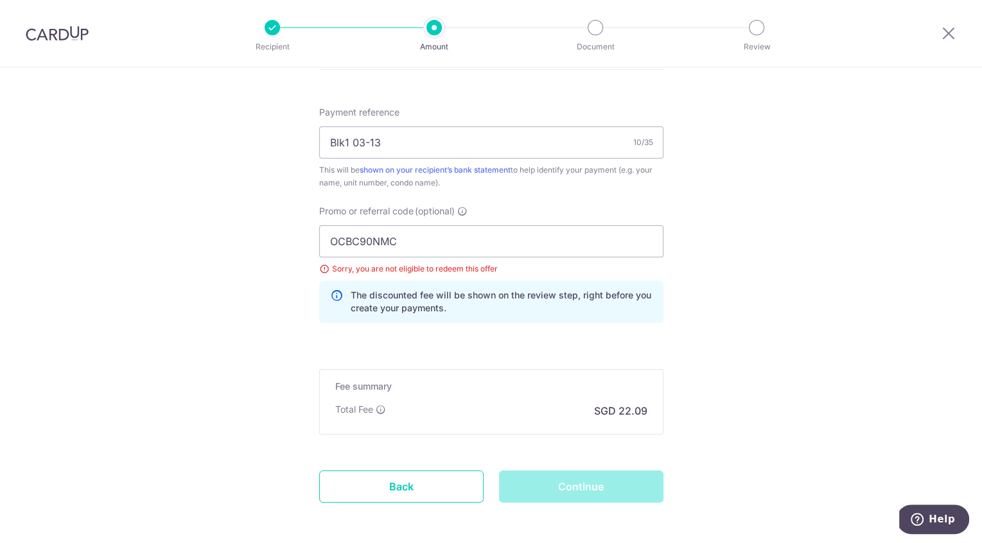
scroll to position [664, 0]
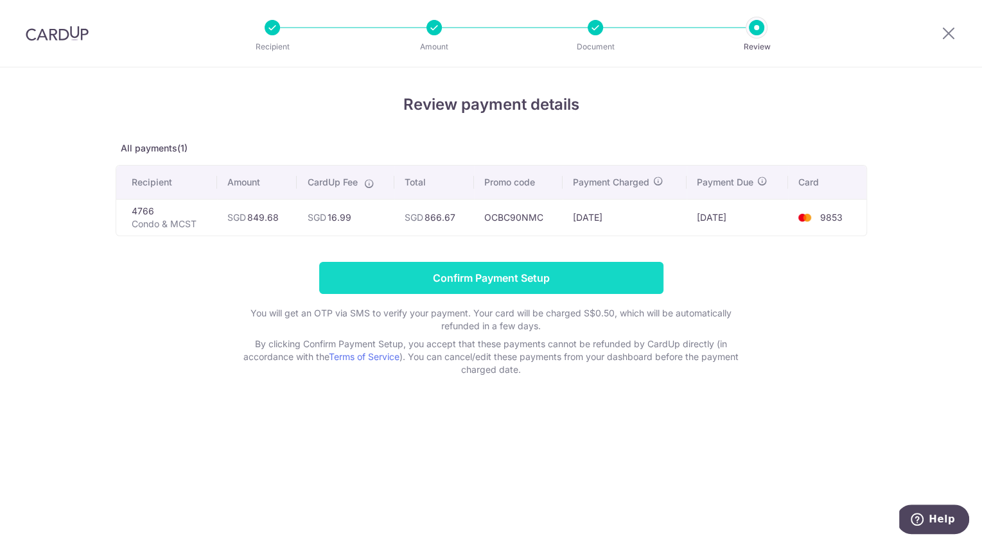
click at [473, 280] on input "Confirm Payment Setup" at bounding box center [491, 278] width 344 height 32
